Goal: Entertainment & Leisure: Consume media (video, audio)

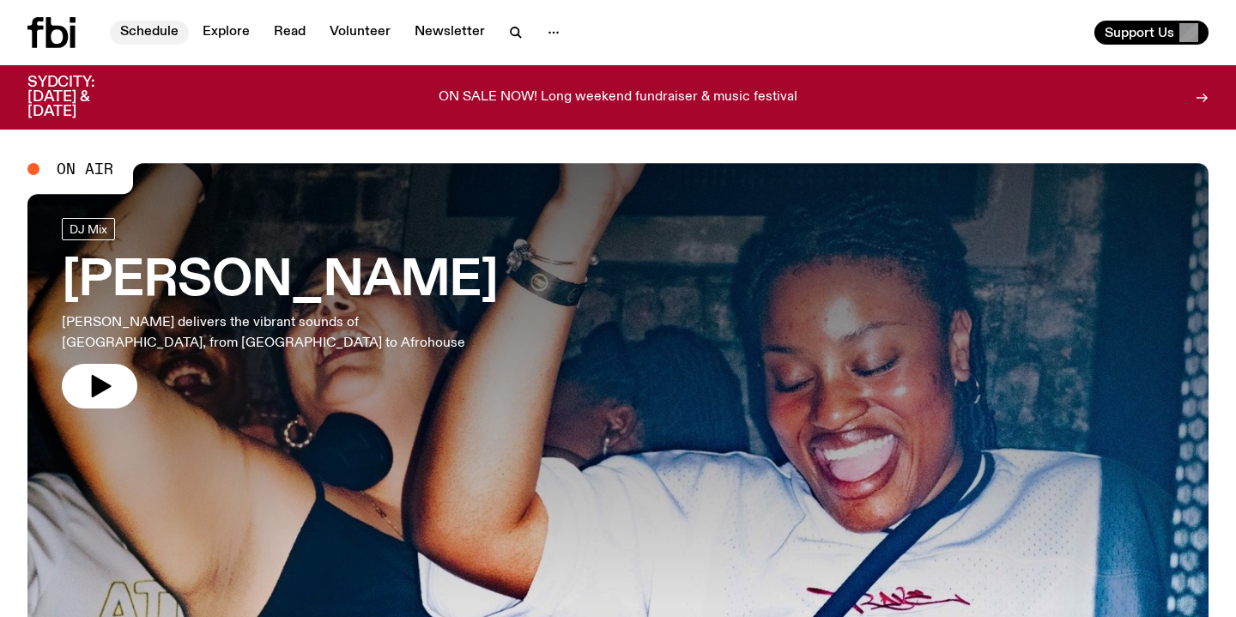
click at [154, 27] on link "Schedule" at bounding box center [149, 33] width 79 height 24
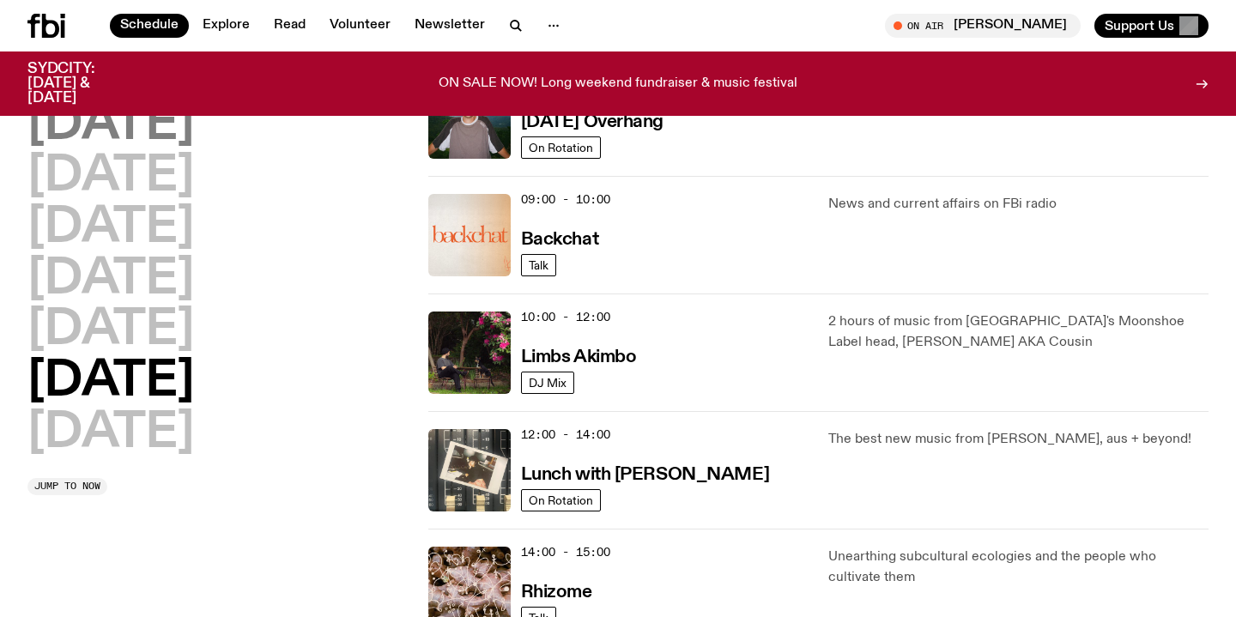
click at [161, 130] on h2 "[DATE]" at bounding box center [110, 125] width 167 height 48
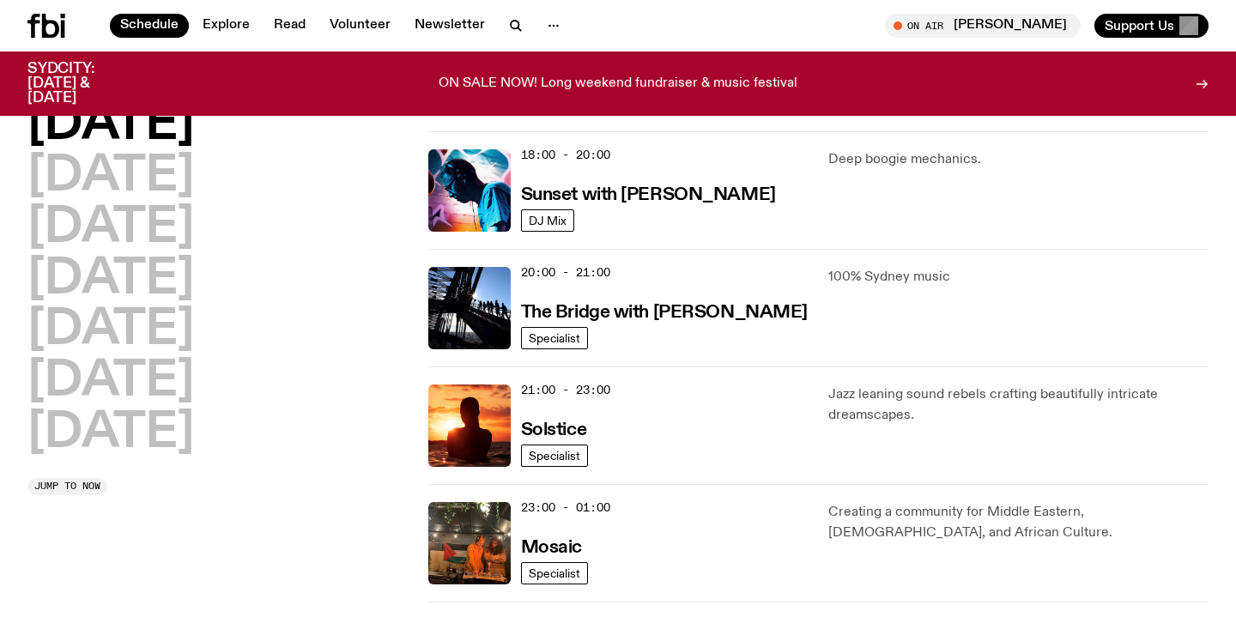
scroll to position [728, 0]
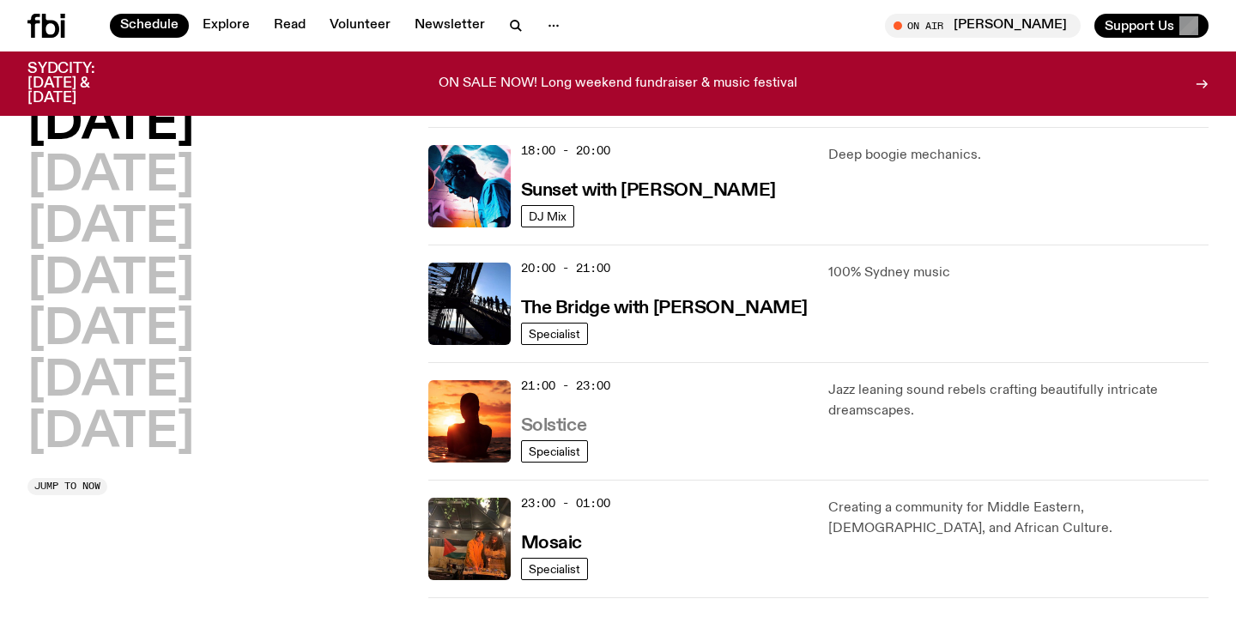
click at [550, 428] on h3 "Solstice" at bounding box center [553, 426] width 65 height 18
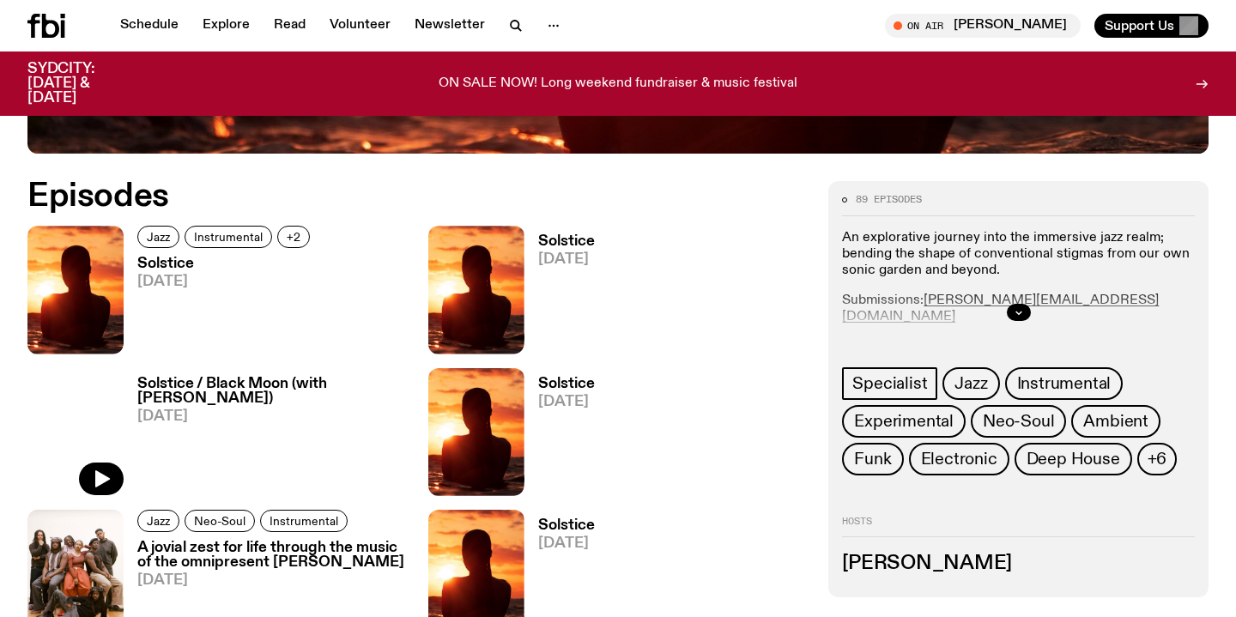
scroll to position [756, 0]
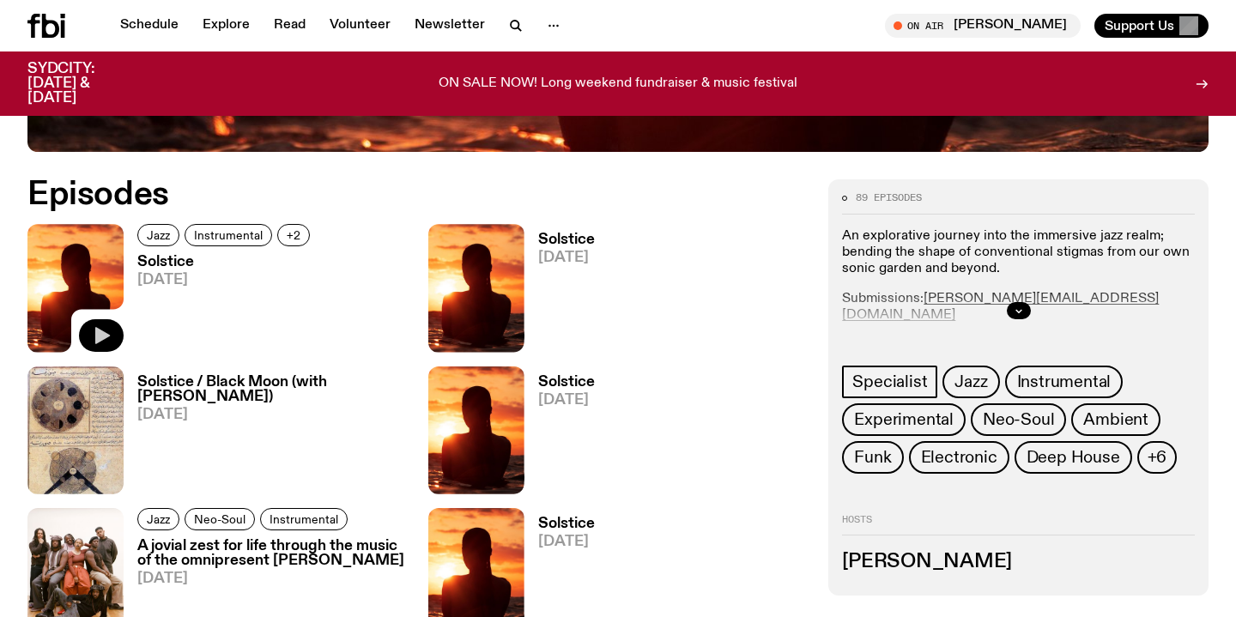
click at [97, 336] on icon "button" at bounding box center [102, 335] width 15 height 17
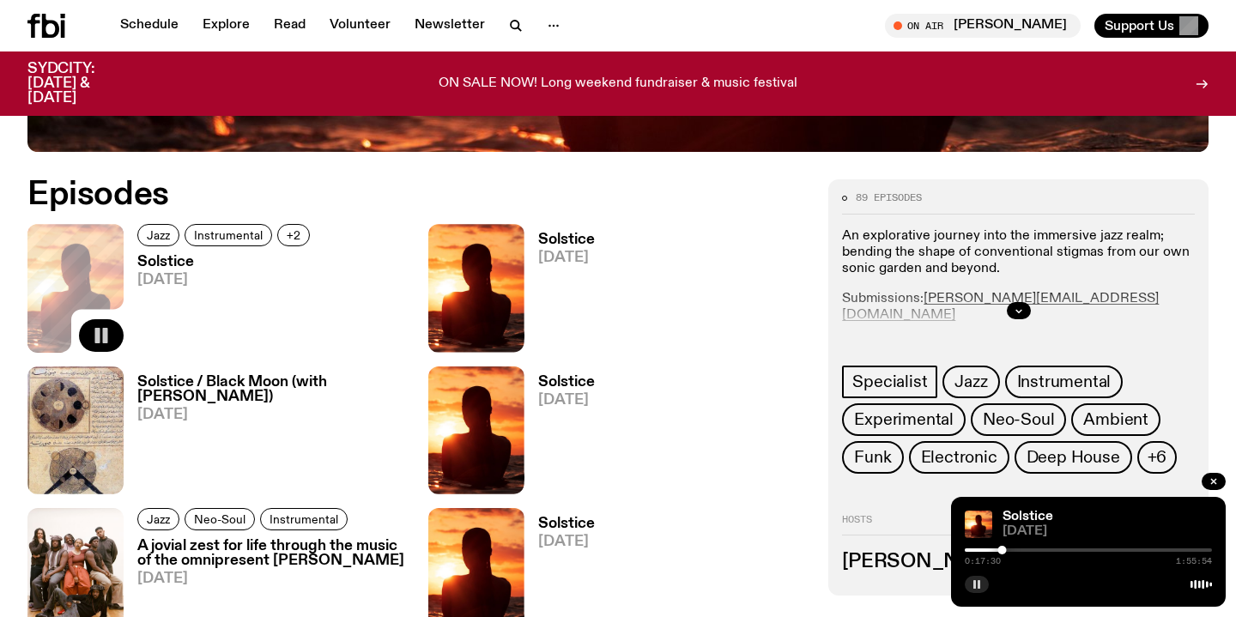
click at [973, 587] on icon "button" at bounding box center [977, 584] width 10 height 10
